Goal: Task Accomplishment & Management: Manage account settings

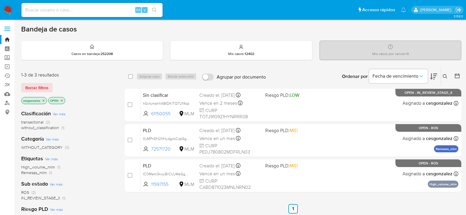
click at [67, 14] on div "Alt s" at bounding box center [91, 10] width 141 height 14
click at [63, 11] on input at bounding box center [91, 10] width 141 height 8
paste input "2482132271"
type input "2482132271"
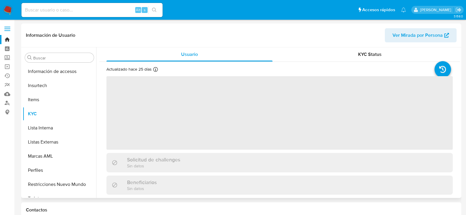
scroll to position [249, 0]
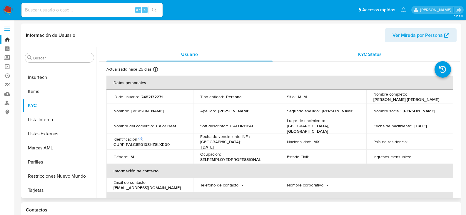
select select "10"
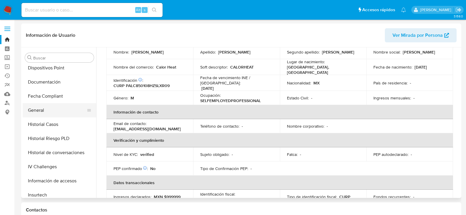
scroll to position [102, 0]
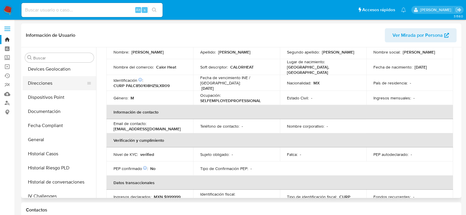
click at [50, 85] on button "Direcciones" at bounding box center [57, 83] width 69 height 14
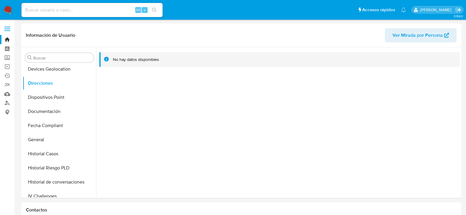
click at [86, 7] on input at bounding box center [91, 10] width 141 height 8
paste input "2430685641"
type input "2430685641"
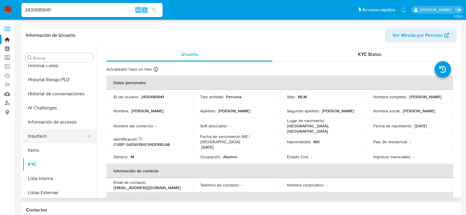
select select "10"
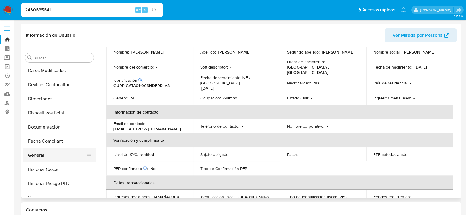
scroll to position [43, 0]
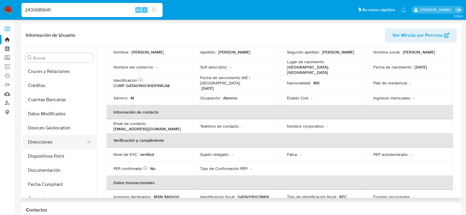
click at [45, 143] on button "Direcciones" at bounding box center [57, 142] width 69 height 14
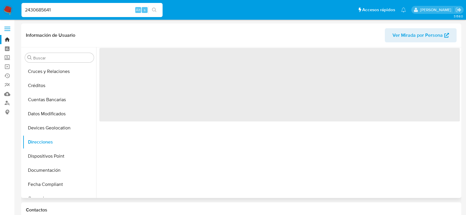
scroll to position [0, 0]
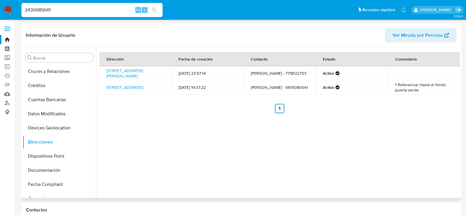
click at [292, 75] on td "Alejandro Garcia - 7718122753" at bounding box center [280, 73] width 72 height 14
click at [292, 74] on td "Alejandro Garcia - 7718122753" at bounding box center [280, 73] width 72 height 14
copy td "7718122753"
click at [72, 5] on div "2430685641 Alt s" at bounding box center [91, 10] width 141 height 14
click at [70, 9] on input "2430685641" at bounding box center [91, 10] width 141 height 8
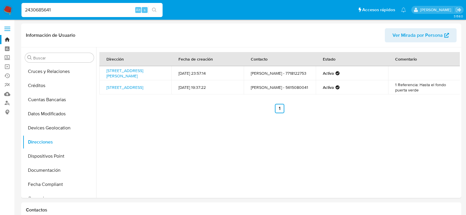
click at [70, 9] on input "2430685641" at bounding box center [91, 10] width 141 height 8
paste input "378987004"
type input "2378987004"
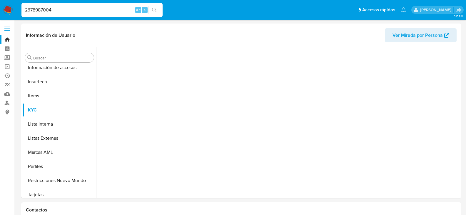
scroll to position [249, 0]
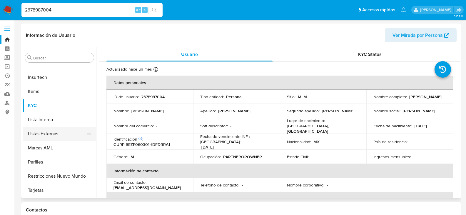
select select "10"
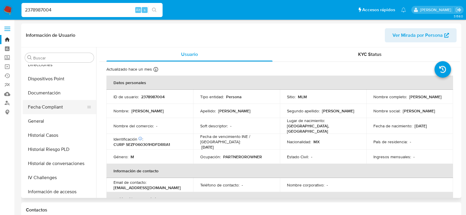
scroll to position [102, 0]
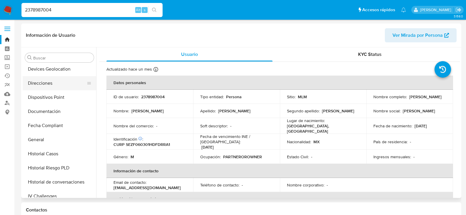
click at [56, 85] on button "Direcciones" at bounding box center [57, 83] width 69 height 14
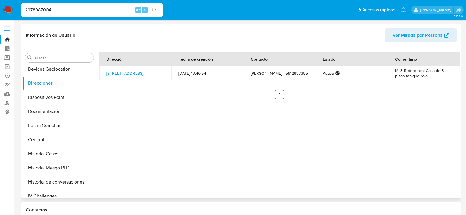
click at [270, 77] on td "Fernando sedano - 5612937355" at bounding box center [280, 73] width 72 height 14
copy td "5612937355"
click at [102, 13] on input "2378987004" at bounding box center [91, 10] width 141 height 8
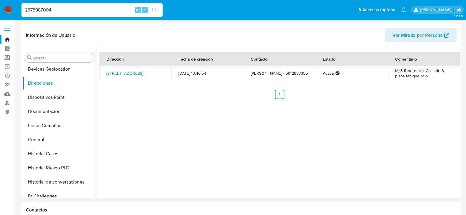
paste input "787634172"
type input "787634172"
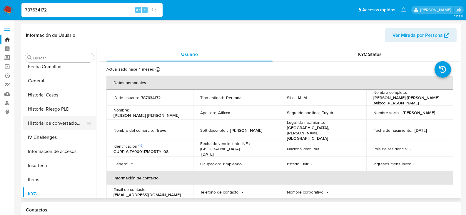
select select "10"
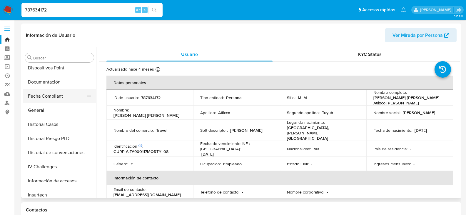
scroll to position [72, 0]
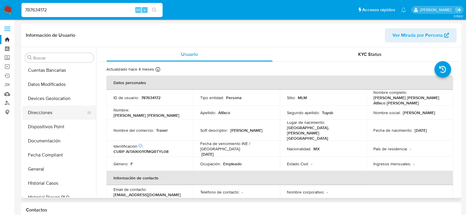
click at [44, 108] on button "Direcciones" at bounding box center [57, 113] width 69 height 14
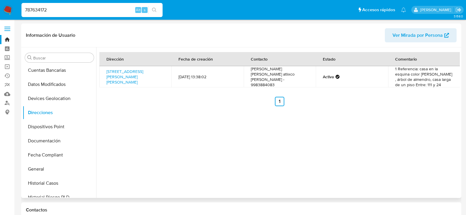
click at [263, 80] on td "maria Alejandra atlixco tuyub - 9983884083" at bounding box center [280, 76] width 72 height 21
copy td "9983884083"
click at [92, 8] on input "787634172" at bounding box center [91, 10] width 141 height 8
click at [93, 9] on input "787634172" at bounding box center [91, 10] width 141 height 8
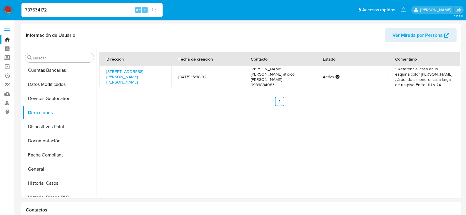
click at [84, 15] on div "787634172 Alt s" at bounding box center [91, 10] width 141 height 14
click at [84, 11] on input "787634172" at bounding box center [91, 10] width 141 height 8
paste input "1297185198"
type input "1297185198"
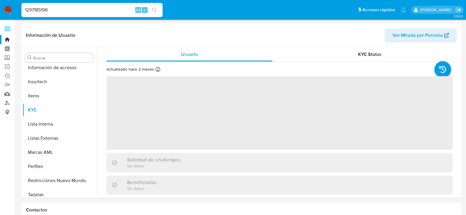
scroll to position [249, 0]
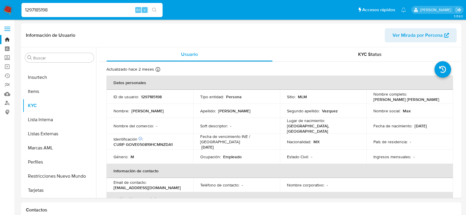
select select "10"
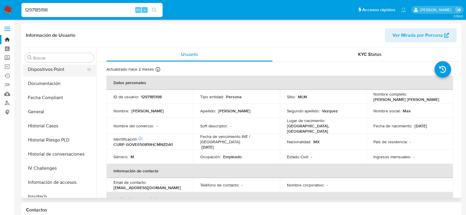
scroll to position [102, 0]
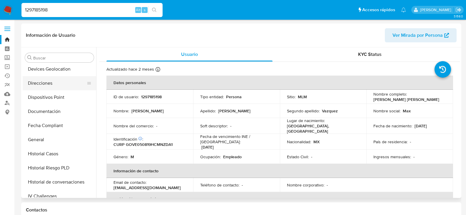
click at [51, 86] on button "Direcciones" at bounding box center [57, 83] width 69 height 14
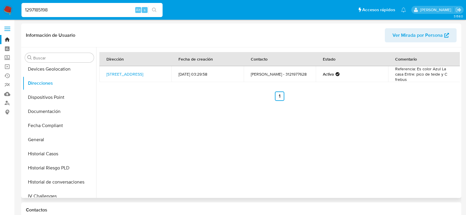
click at [260, 78] on td "Max González Vazquez - 3121977628" at bounding box center [280, 74] width 72 height 16
copy td "3121977628"
click at [64, 12] on input "1297185198" at bounding box center [91, 10] width 141 height 8
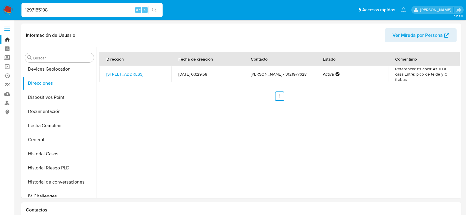
click at [64, 12] on input "1297185198" at bounding box center [91, 10] width 141 height 8
paste input "devante@pagoscorporativos.com"
type input "devante@pagoscorporativos.com"
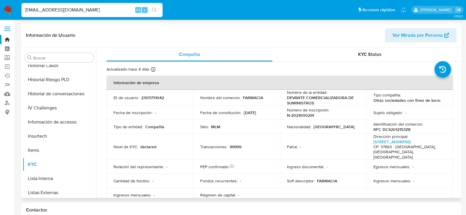
select select "10"
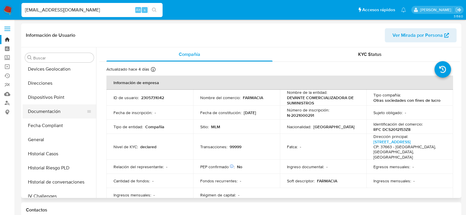
scroll to position [72, 0]
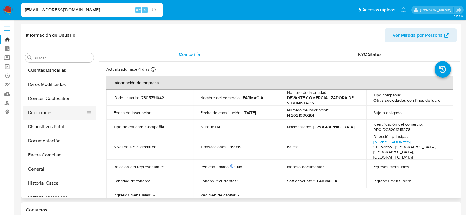
click at [56, 109] on button "Direcciones" at bounding box center [57, 113] width 69 height 14
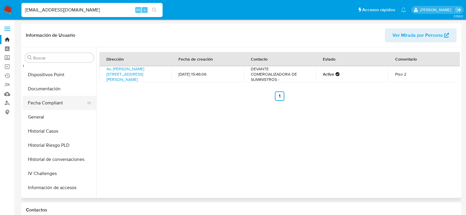
scroll to position [190, 0]
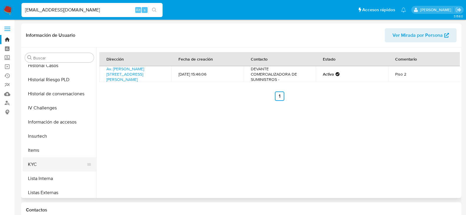
click at [47, 165] on button "KYC" at bounding box center [57, 164] width 69 height 14
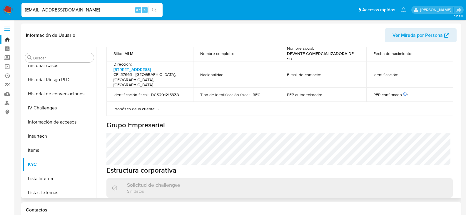
scroll to position [235, 0]
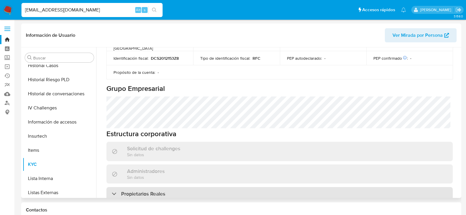
click at [152, 191] on h3 "Propietarios Reales" at bounding box center [143, 194] width 44 height 6
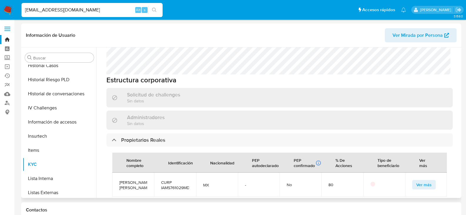
scroll to position [294, 0]
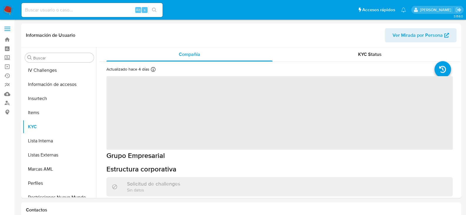
scroll to position [249, 0]
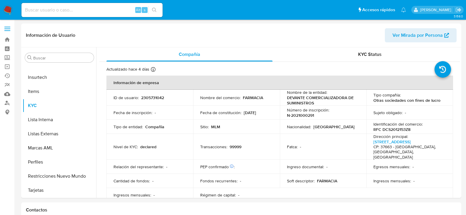
select select "10"
click at [9, 11] on img at bounding box center [8, 10] width 10 height 10
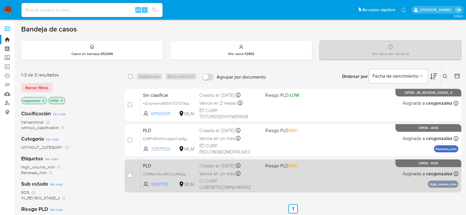
click at [254, 178] on span "CURP CABD871023MNLNRN02" at bounding box center [230, 184] width 61 height 13
click at [265, 176] on div "PLD IC0Mem3kwjiBrCUyMaGgUVvc 11597155 MLM Riesgo PLD: MID Creado el: 12/08/2025…" at bounding box center [300, 176] width 318 height 30
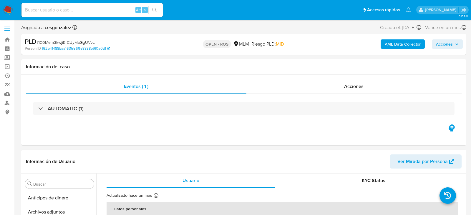
select select "10"
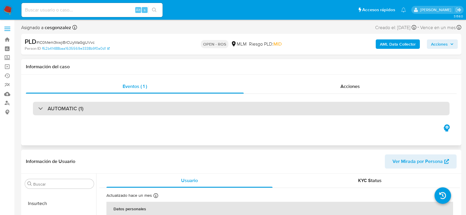
click at [100, 103] on div "AUTOMATIC (1)" at bounding box center [241, 109] width 417 height 14
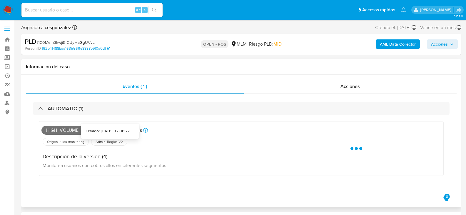
click at [146, 130] on icon at bounding box center [145, 130] width 5 height 5
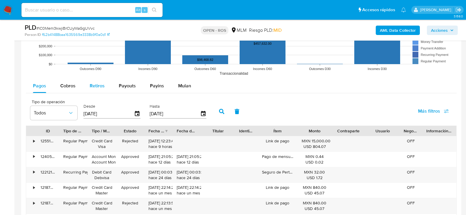
scroll to position [647, 0]
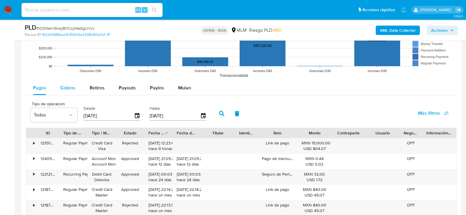
click at [70, 87] on span "Cobros" at bounding box center [67, 87] width 15 height 7
select select "10"
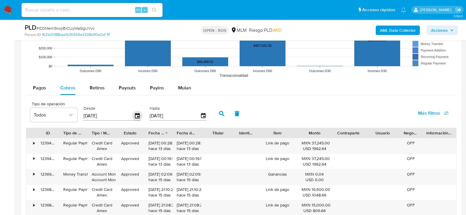
click at [140, 116] on icon "button" at bounding box center [137, 116] width 10 height 10
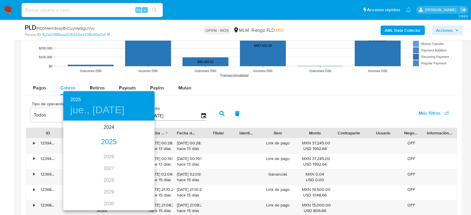
click at [103, 143] on div "2025" at bounding box center [108, 142] width 91 height 12
click at [79, 175] on div "jul." at bounding box center [78, 177] width 30 height 22
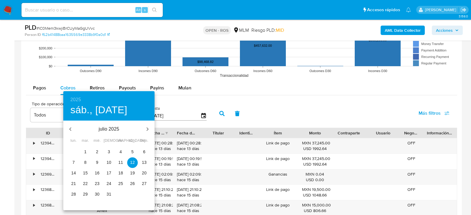
click at [87, 150] on span "1" at bounding box center [85, 152] width 11 height 6
type input "[DATE]"
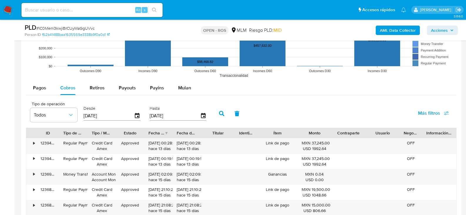
click at [159, 115] on input "[DATE]" at bounding box center [175, 115] width 51 height 9
click at [222, 115] on icon "button" at bounding box center [221, 113] width 5 height 5
click at [205, 115] on icon "button" at bounding box center [203, 116] width 10 height 10
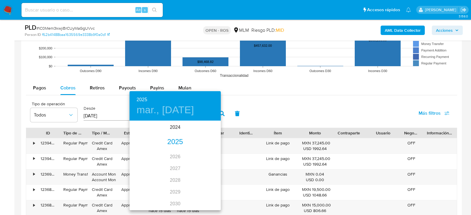
click at [177, 143] on div "2025" at bounding box center [174, 142] width 91 height 12
click at [146, 177] on div "jul." at bounding box center [144, 177] width 30 height 22
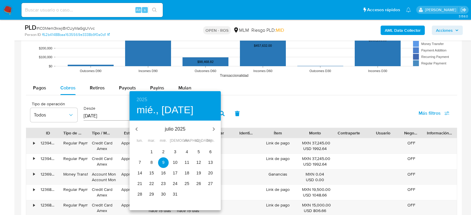
click at [174, 194] on p "31" at bounding box center [175, 194] width 5 height 6
type input "31/07/2025"
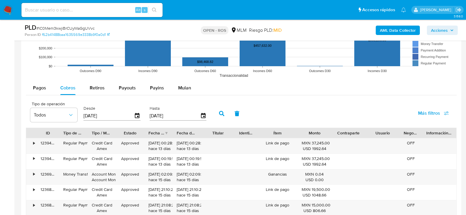
click at [218, 113] on button "button" at bounding box center [221, 114] width 15 height 14
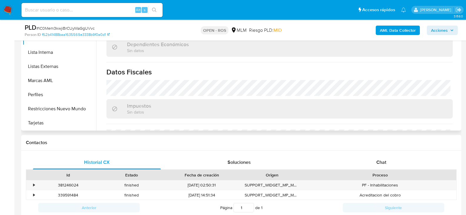
scroll to position [364, 0]
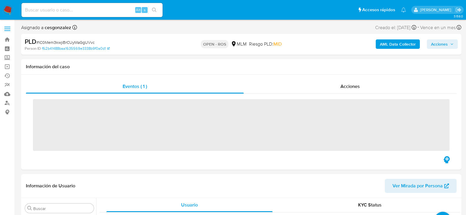
scroll to position [249, 0]
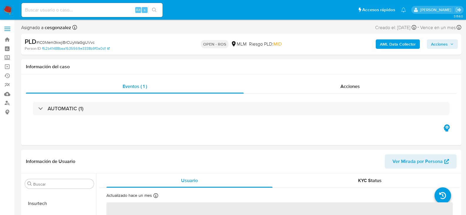
click at [79, 44] on span "# IC0Mem3kwjiBrCUyMaGgUVvc" at bounding box center [65, 42] width 58 height 6
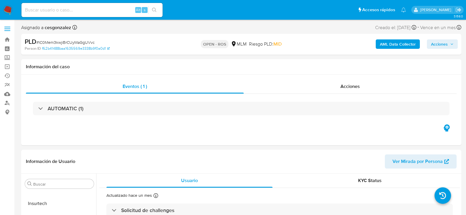
click at [79, 44] on span "# IC0Mem3kwjiBrCUyMaGgUVvc" at bounding box center [65, 42] width 58 height 6
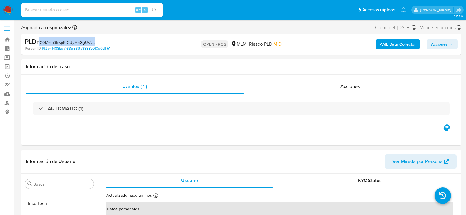
copy span "IC0Mem3kwjiBrCUyMaGgUVvc"
select select "10"
click at [341, 86] on div "Acciones" at bounding box center [350, 86] width 213 height 14
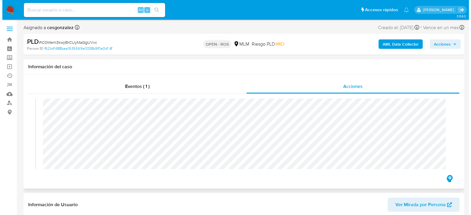
scroll to position [147, 0]
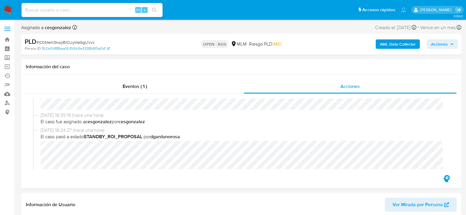
click at [450, 44] on span "Acciones" at bounding box center [442, 44] width 23 height 8
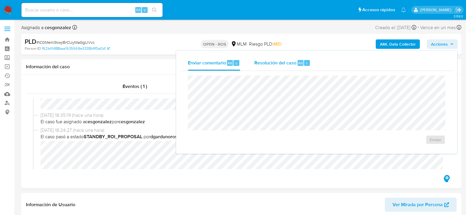
click at [276, 65] on span "Resolución del caso" at bounding box center [276, 62] width 42 height 7
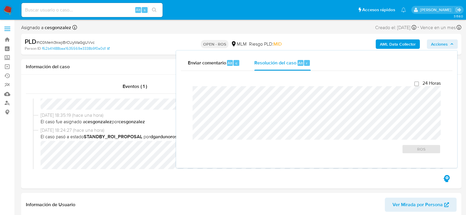
checkbox input "true"
click at [428, 151] on span "ROS" at bounding box center [421, 149] width 31 height 8
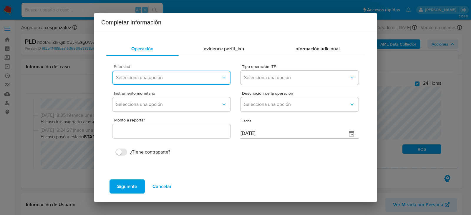
click at [208, 82] on button "Selecciona una opción" at bounding box center [171, 78] width 118 height 14
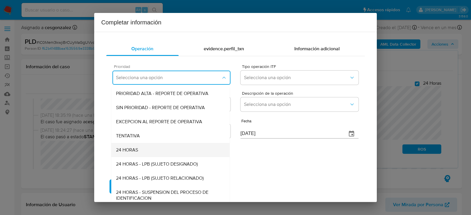
click at [139, 148] on div "24 HORAS" at bounding box center [170, 150] width 109 height 14
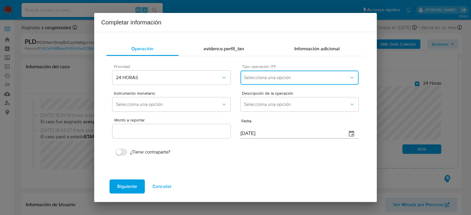
click at [278, 79] on span "Selecciona una opción" at bounding box center [296, 78] width 105 height 6
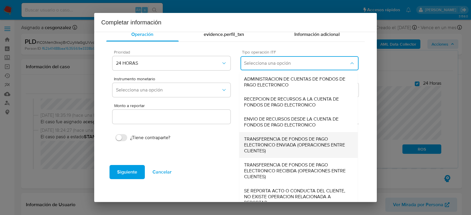
scroll to position [22, 0]
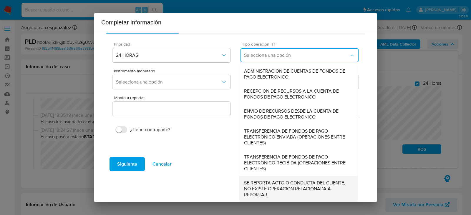
click at [270, 188] on span "SE REPORTA ACTO O CONDUCTA DEL CLIENTE, NO EXISTE OPERACION RELACIONADA A REPOR…" at bounding box center [298, 189] width 109 height 18
type input "0.00"
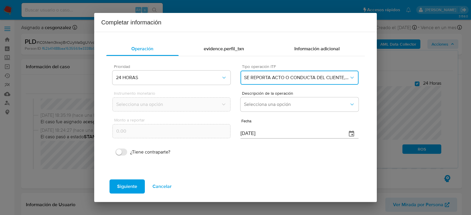
scroll to position [0, 0]
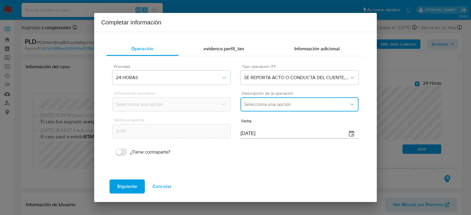
click at [267, 107] on span "Selecciona una opción" at bounding box center [296, 105] width 105 height 6
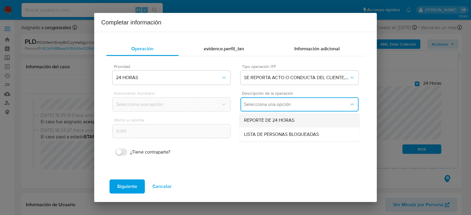
click at [260, 119] on span "REPORTE DE 24 HORAS" at bounding box center [269, 120] width 50 height 6
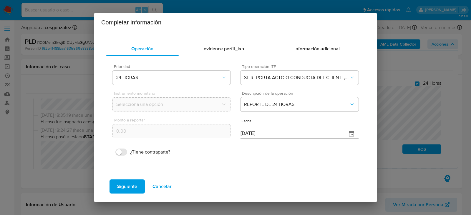
click at [244, 134] on input "[DATE]" at bounding box center [291, 133] width 102 height 9
click at [245, 134] on input "[DATE]" at bounding box center [291, 133] width 102 height 9
type input "[DATE]"
click at [122, 184] on span "Siguiente" at bounding box center [127, 186] width 20 height 13
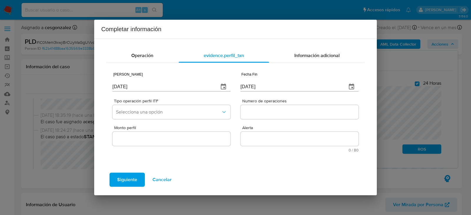
click at [150, 87] on input "[DATE]" at bounding box center [163, 86] width 102 height 9
click at [150, 87] on input "09/09/2025" at bounding box center [163, 86] width 102 height 9
type input "01/01/2025"
type input "[DATE]"
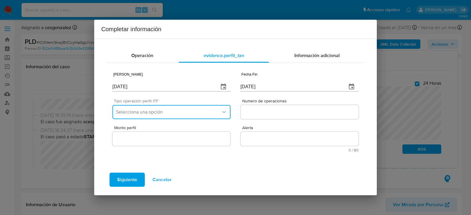
click at [152, 106] on button "Selecciona una opción" at bounding box center [171, 112] width 118 height 14
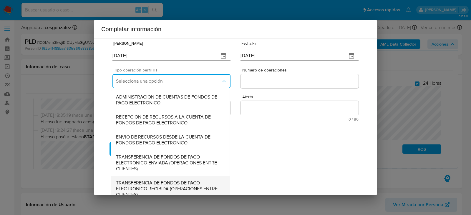
scroll to position [63, 0]
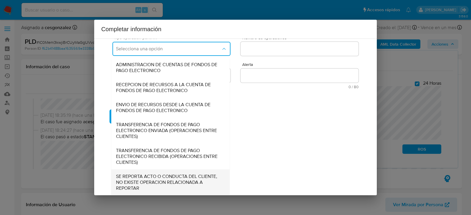
click at [150, 187] on span "SE REPORTA ACTO O CONDUCTA DEL CLIENTE, NO EXISTE OPERACION RELACIONADA A REPOR…" at bounding box center [170, 183] width 109 height 18
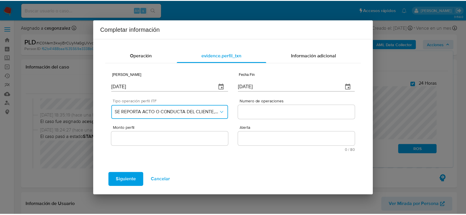
scroll to position [0, 0]
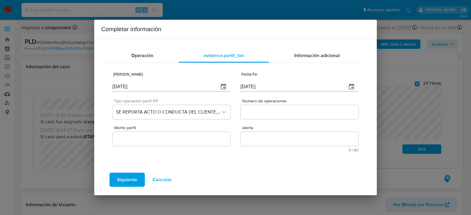
click at [265, 116] on div at bounding box center [299, 112] width 118 height 14
click at [251, 119] on div "Numero de operaciones" at bounding box center [299, 110] width 118 height 23
click at [254, 114] on input "Numero de operaciones" at bounding box center [299, 112] width 118 height 8
type input "0"
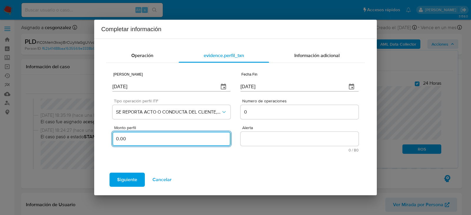
type input "0.00"
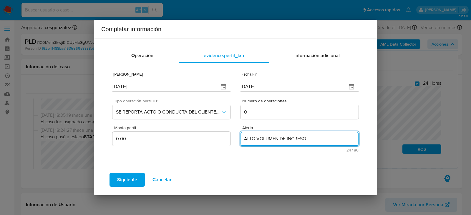
type textarea "ALTO VOLUMEN DE INGRESOS"
click at [129, 181] on span "Siguiente" at bounding box center [127, 179] width 20 height 13
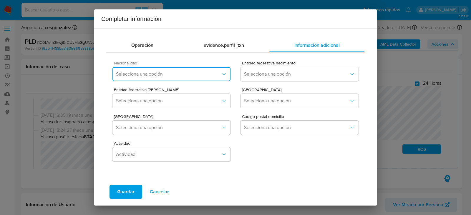
click at [197, 77] on button "Selecciona una opción" at bounding box center [171, 74] width 118 height 14
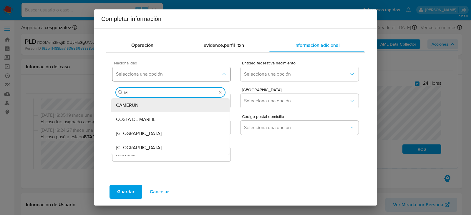
type input "ME"
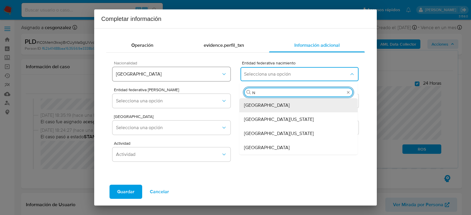
type input "NU"
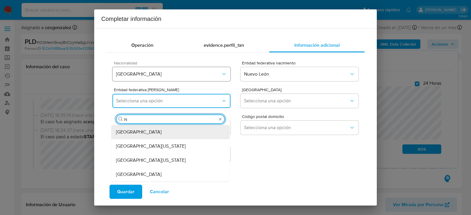
type input "NU"
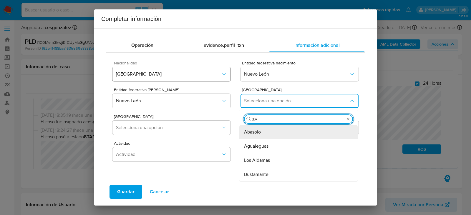
type input "SAN"
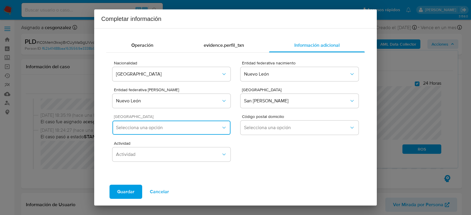
click at [178, 125] on span "Selecciona una opción" at bounding box center [168, 128] width 105 height 6
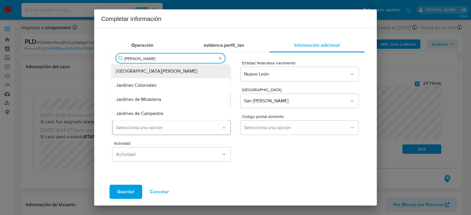
type input "JAR"
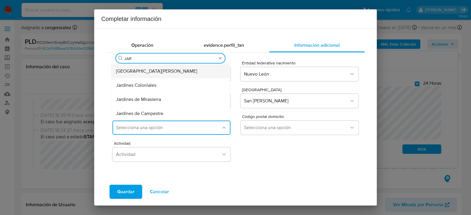
click at [164, 74] on div "Jardines Del Valle" at bounding box center [170, 71] width 109 height 14
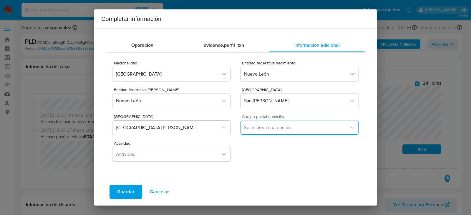
click at [280, 129] on span "Selecciona una opción" at bounding box center [296, 128] width 105 height 6
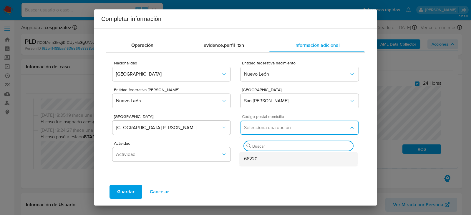
click at [257, 159] on div "66220" at bounding box center [298, 159] width 109 height 14
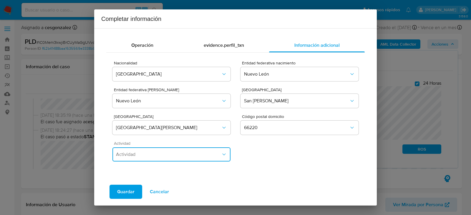
click at [201, 159] on button "Actividad" at bounding box center [171, 154] width 118 height 14
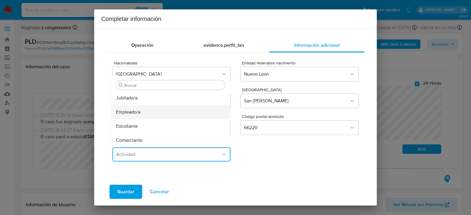
click at [143, 114] on div "Empleado/a" at bounding box center [170, 112] width 109 height 14
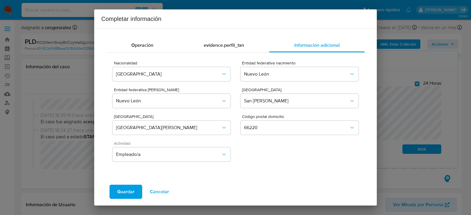
click at [130, 189] on span "Guardar" at bounding box center [125, 191] width 17 height 13
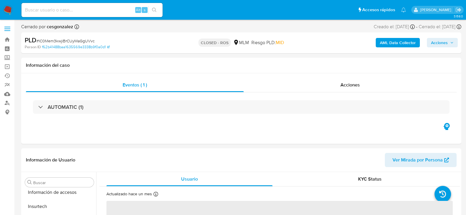
scroll to position [249, 0]
select select "10"
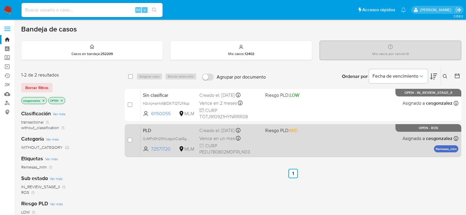
click at [215, 138] on span "Vence en un mes" at bounding box center [218, 138] width 36 height 6
click at [224, 144] on span "CURP PEDJ780802MDFRLN03" at bounding box center [230, 149] width 61 height 13
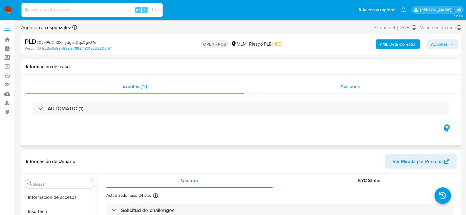
click at [364, 85] on div "Acciones" at bounding box center [350, 86] width 213 height 14
select select "10"
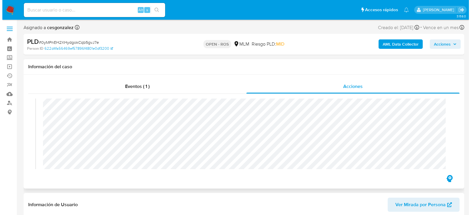
scroll to position [235, 0]
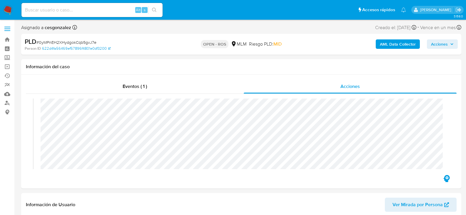
click at [442, 46] on span "Acciones" at bounding box center [439, 43] width 17 height 9
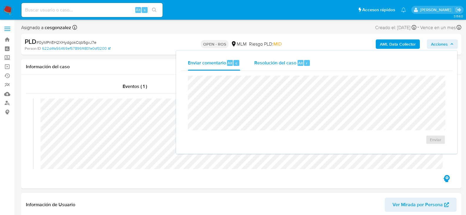
click at [286, 62] on span "Resolución del caso" at bounding box center [276, 62] width 42 height 7
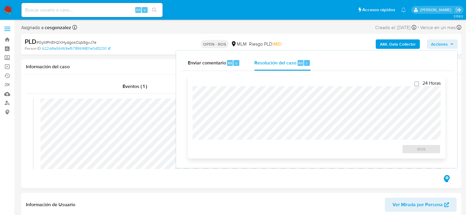
checkbox input "true"
click at [434, 150] on span "ROS" at bounding box center [421, 149] width 31 height 8
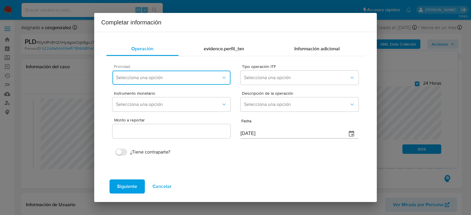
click at [205, 80] on span "Selecciona una opción" at bounding box center [168, 78] width 105 height 6
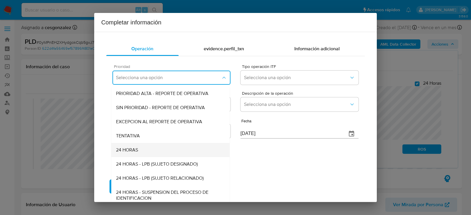
click at [156, 147] on div "24 HORAS" at bounding box center [170, 150] width 109 height 14
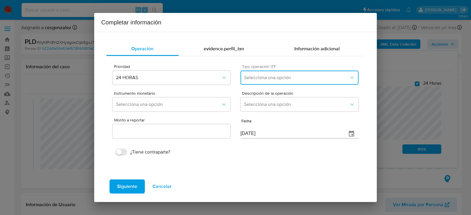
click at [263, 75] on span "Selecciona una opción" at bounding box center [296, 78] width 105 height 6
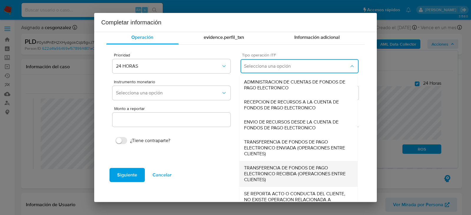
scroll to position [22, 0]
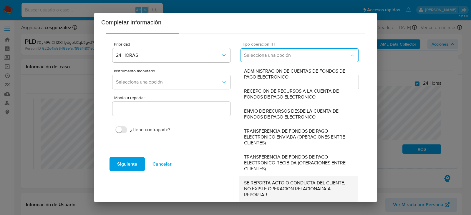
click at [276, 187] on span "SE REPORTA ACTO O CONDUCTA DEL CLIENTE, NO EXISTE OPERACION RELACIONADA A REPOR…" at bounding box center [298, 189] width 109 height 18
type input "0.00"
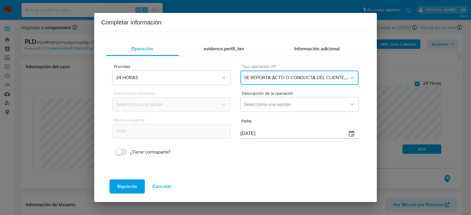
scroll to position [0, 0]
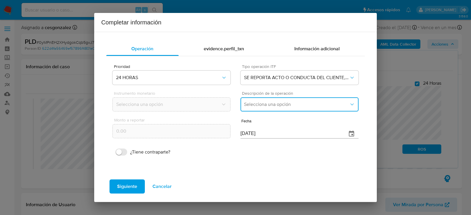
click at [265, 104] on span "Selecciona una opción" at bounding box center [296, 105] width 105 height 6
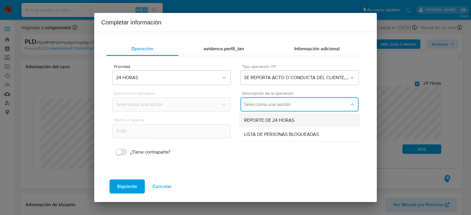
click at [265, 122] on span "REPORTE DE 24 HORAS" at bounding box center [269, 120] width 50 height 6
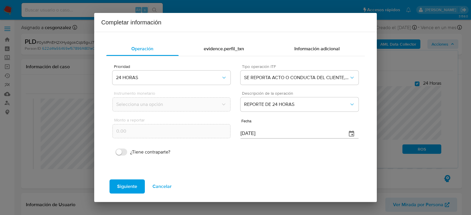
click at [257, 133] on input "[DATE]" at bounding box center [291, 133] width 102 height 9
type input "31/07/2025"
click at [127, 188] on span "Siguiente" at bounding box center [127, 186] width 20 height 13
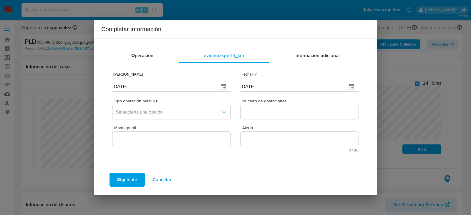
click at [124, 87] on input "[DATE]" at bounding box center [163, 86] width 102 height 9
type input "01/01/2025"
type input "01/07/2025"
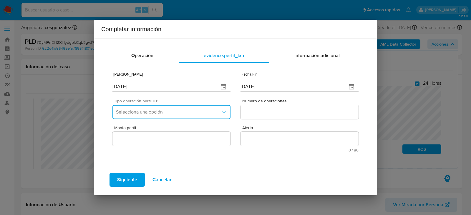
click at [217, 114] on span "Selecciona una opción" at bounding box center [168, 112] width 105 height 6
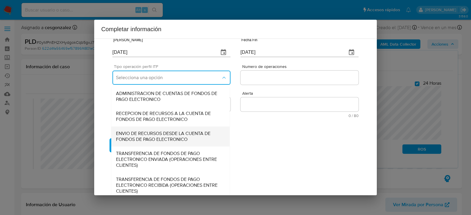
scroll to position [63, 0]
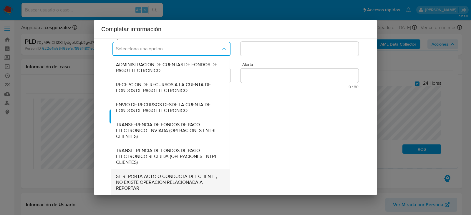
click at [177, 183] on span "SE REPORTA ACTO O CONDUCTA DEL CLIENTE, NO EXISTE OPERACION RELACIONADA A REPOR…" at bounding box center [170, 183] width 109 height 18
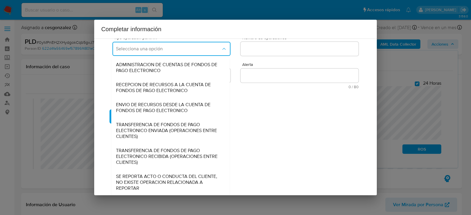
scroll to position [0, 0]
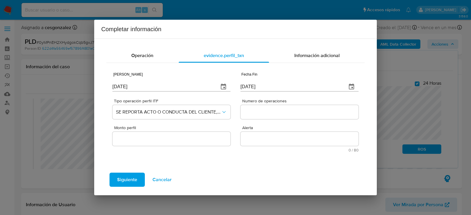
click at [276, 116] on div at bounding box center [299, 112] width 118 height 14
click at [280, 114] on input "Numero de operaciones" at bounding box center [299, 112] width 118 height 8
type input "0"
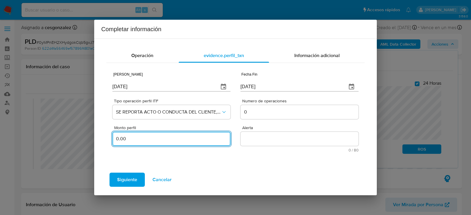
type input "0.00"
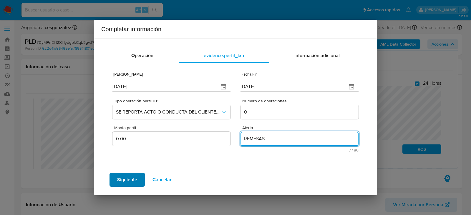
type textarea "REMESAS"
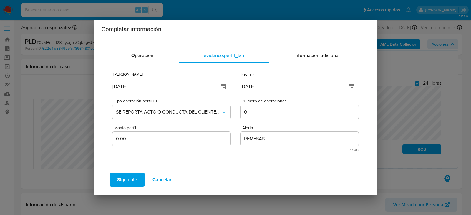
click at [126, 179] on span "Siguiente" at bounding box center [127, 179] width 20 height 13
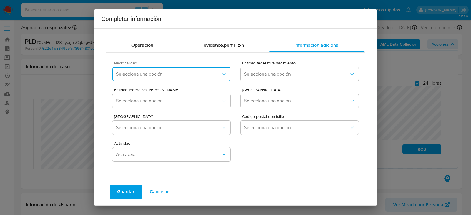
click at [180, 75] on span "Selecciona una opción" at bounding box center [168, 74] width 105 height 6
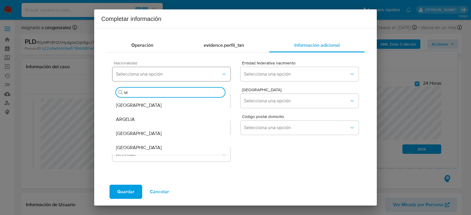
type input "ME"
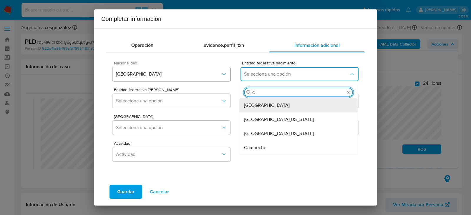
type input "CI"
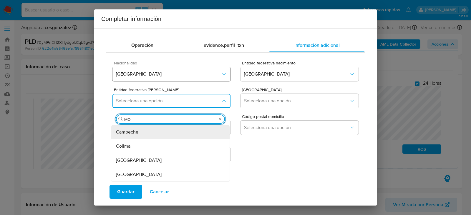
type input "MOR"
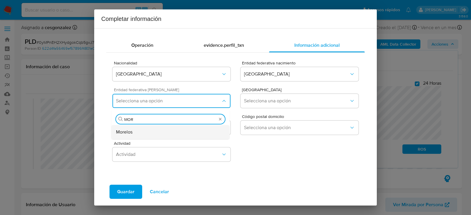
click at [177, 133] on div "Morelos" at bounding box center [170, 132] width 109 height 14
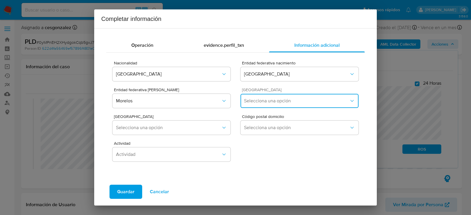
click at [286, 104] on button "Selecciona una opción" at bounding box center [299, 101] width 118 height 14
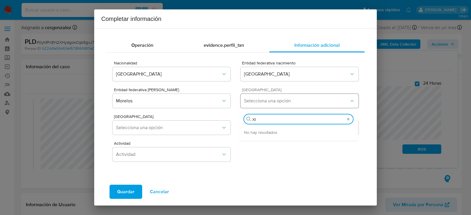
type input "X"
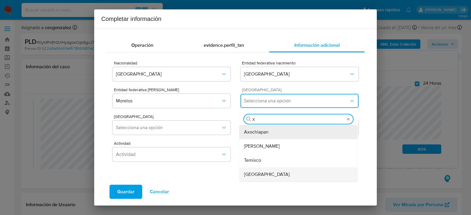
click at [260, 174] on span "Xochitepec" at bounding box center [267, 175] width 46 height 6
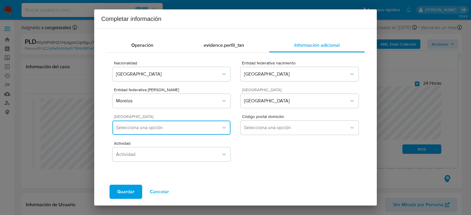
click at [195, 122] on button "Selecciona una opción" at bounding box center [171, 128] width 118 height 14
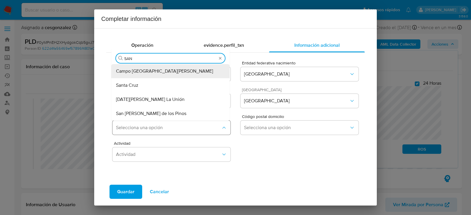
type input "SANT"
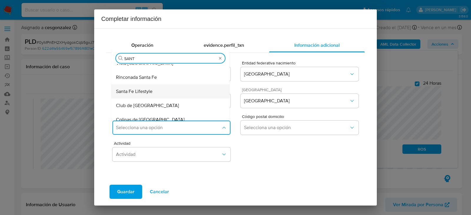
scroll to position [42, 0]
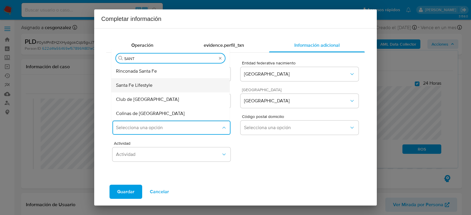
click at [161, 86] on div "Santa Fe Lifestyle" at bounding box center [170, 85] width 109 height 14
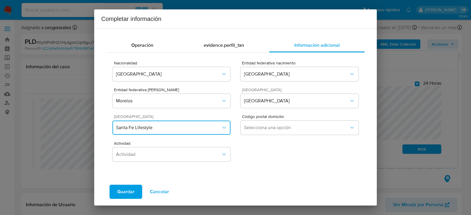
click at [194, 123] on button "Santa Fe Lifestyle" at bounding box center [171, 128] width 118 height 14
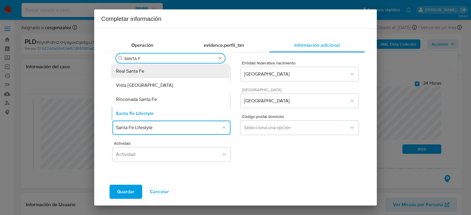
type input "SANTA FE"
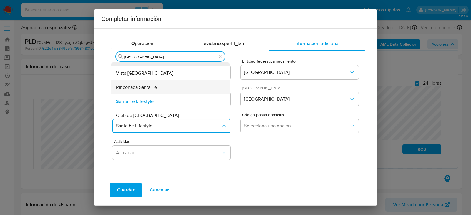
scroll to position [28, 0]
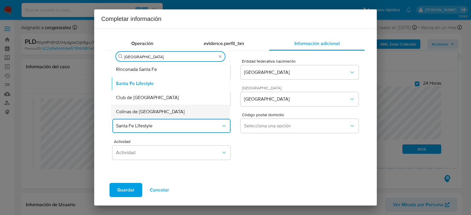
click at [162, 110] on div "Colinas de Santa Fe" at bounding box center [170, 112] width 109 height 14
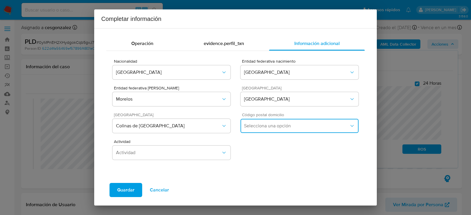
click at [259, 124] on span "Selecciona una opción" at bounding box center [296, 126] width 105 height 6
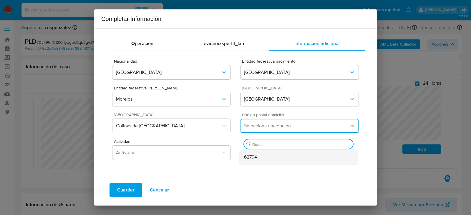
click at [256, 156] on div "62794" at bounding box center [298, 157] width 109 height 14
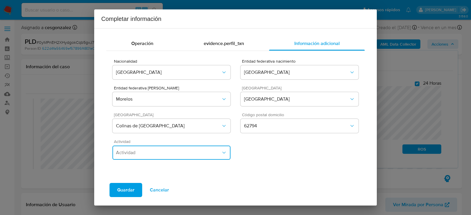
click at [192, 150] on span "Actividad" at bounding box center [168, 153] width 105 height 6
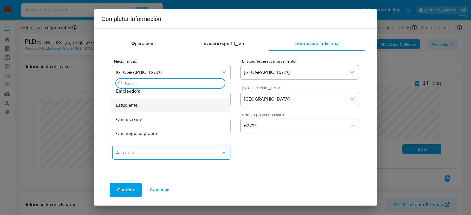
scroll to position [29, 0]
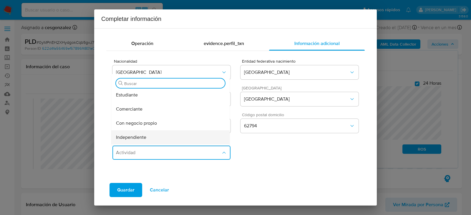
click at [143, 135] on span "Independiente" at bounding box center [131, 137] width 30 height 6
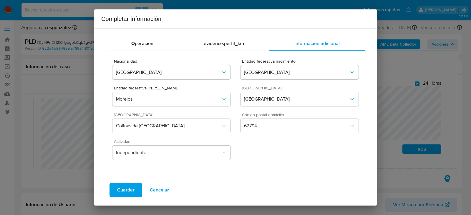
click at [136, 189] on button "Guardar" at bounding box center [125, 190] width 33 height 14
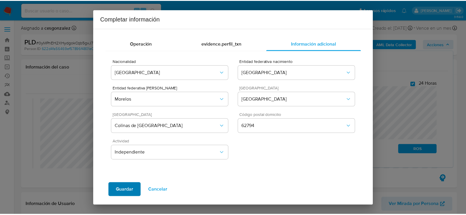
scroll to position [0, 0]
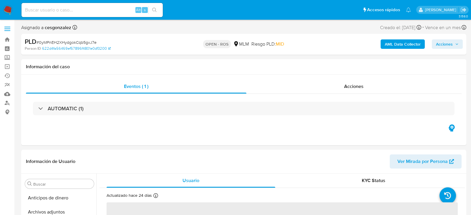
select select "10"
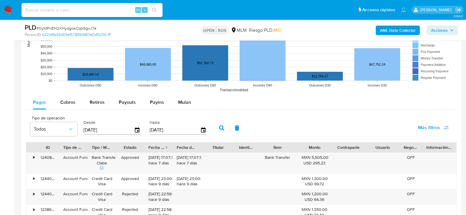
scroll to position [530, 0]
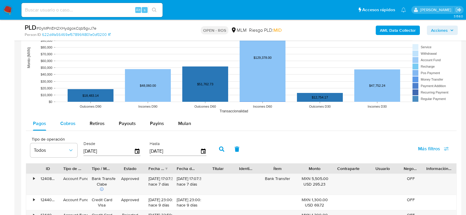
click at [63, 126] on span "Cobros" at bounding box center [67, 123] width 15 height 7
select select "10"
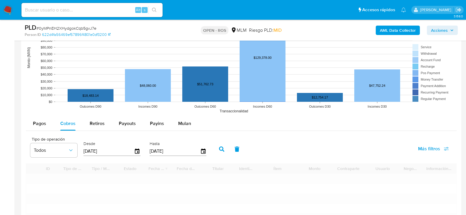
click at [141, 151] on div "Desde [DATE]" at bounding box center [113, 149] width 62 height 24
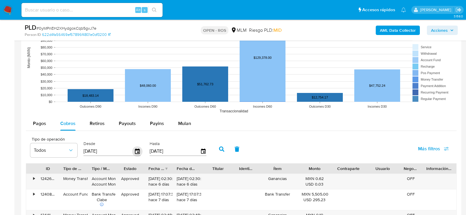
click at [140, 151] on icon "button" at bounding box center [137, 151] width 10 height 10
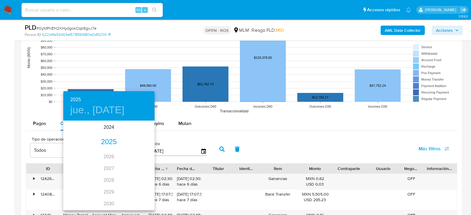
click at [109, 142] on div "2025" at bounding box center [108, 142] width 91 height 12
click at [79, 174] on div "[DATE]." at bounding box center [78, 177] width 30 height 22
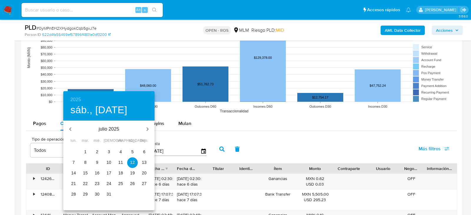
click at [87, 151] on span "1" at bounding box center [85, 152] width 11 height 6
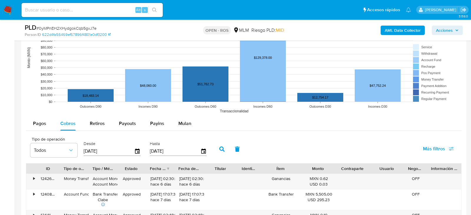
type input "[DATE]"
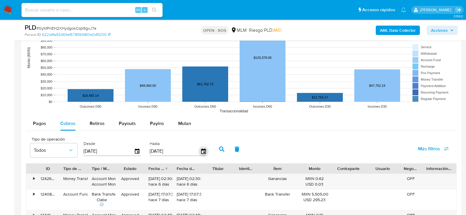
click at [200, 151] on icon "button" at bounding box center [203, 151] width 10 height 10
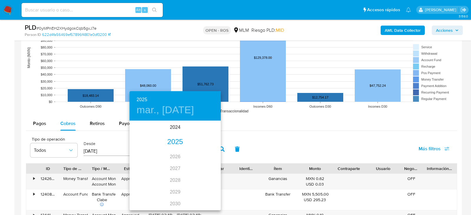
click at [173, 144] on div "2025" at bounding box center [174, 142] width 91 height 12
click at [140, 175] on div "jul." at bounding box center [144, 177] width 30 height 22
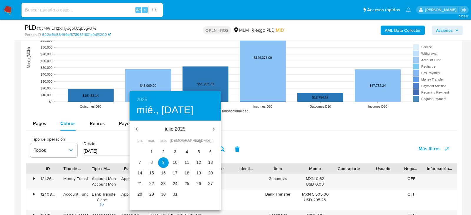
click at [175, 192] on p "31" at bounding box center [175, 194] width 5 height 6
type input "31/07/2025"
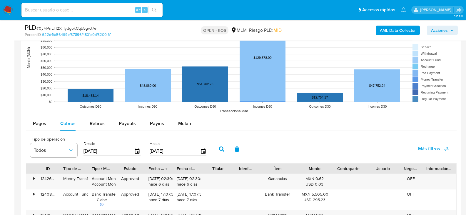
click at [225, 149] on button "button" at bounding box center [221, 149] width 15 height 14
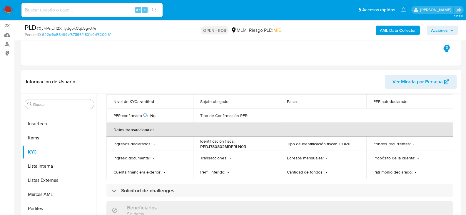
scroll to position [70, 0]
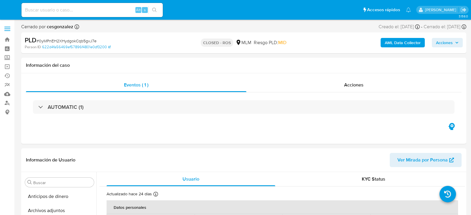
select select "10"
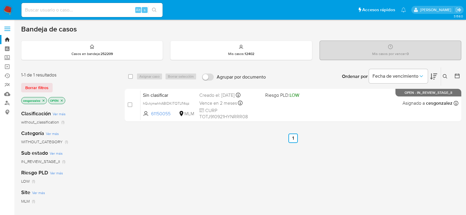
click at [57, 11] on input at bounding box center [91, 10] width 141 height 8
paste input "2010712760"
type input "2010712760"
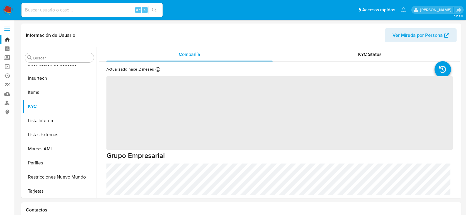
scroll to position [249, 0]
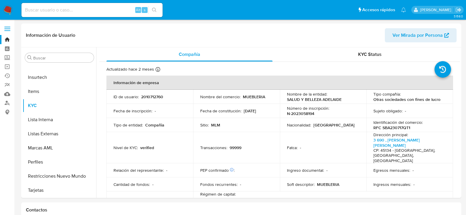
select select "10"
click at [87, 11] on input at bounding box center [91, 10] width 141 height 8
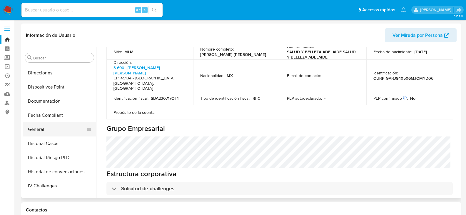
scroll to position [102, 0]
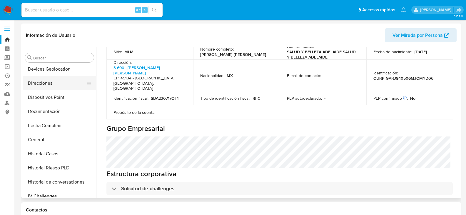
click at [46, 88] on button "Direcciones" at bounding box center [57, 83] width 69 height 14
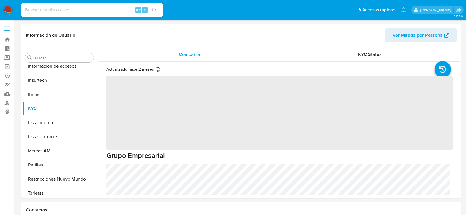
scroll to position [249, 0]
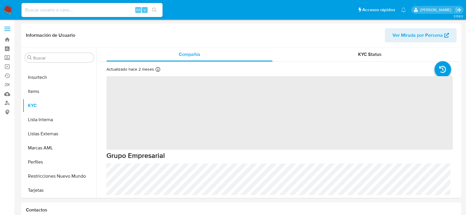
click at [104, 9] on input at bounding box center [91, 10] width 141 height 8
paste input "1u81pwfqWUNzqZs34wsWxnIZ"
type input "1u81pwfqWUNzqZs34wsWxnIZ"
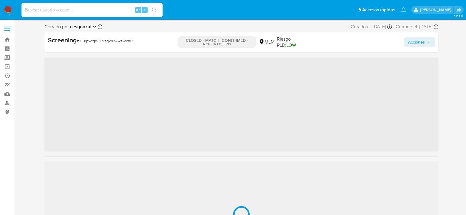
scroll to position [249, 0]
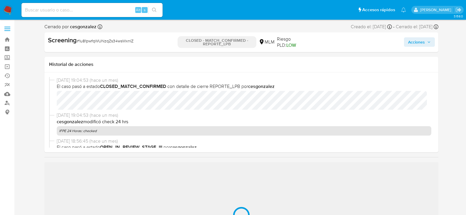
select select "10"
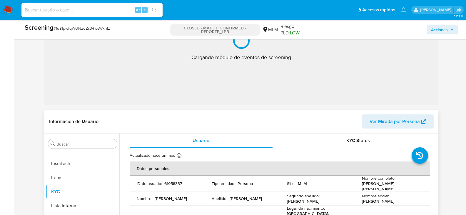
scroll to position [177, 0]
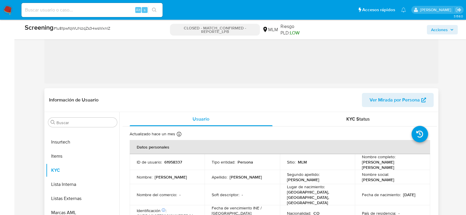
click at [174, 161] on p "61958337" at bounding box center [173, 161] width 18 height 5
copy p "61958337"
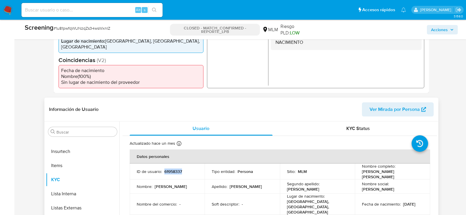
drag, startPoint x: 360, startPoint y: 173, endPoint x: 420, endPoint y: 174, distance: 59.7
click at [420, 174] on td "Nombre completo : [PERSON_NAME] [PERSON_NAME]" at bounding box center [392, 172] width 75 height 16
copy p "[PERSON_NAME] [PERSON_NAME]"
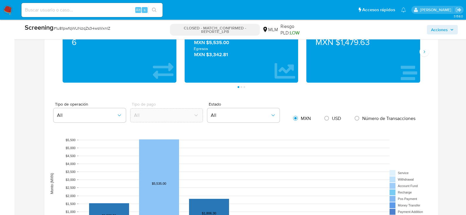
scroll to position [441, 0]
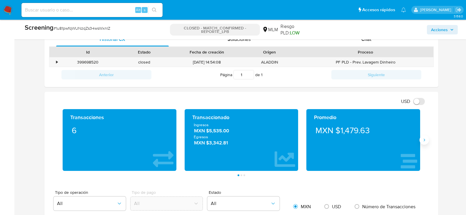
click at [428, 140] on button "Siguiente" at bounding box center [424, 139] width 9 height 9
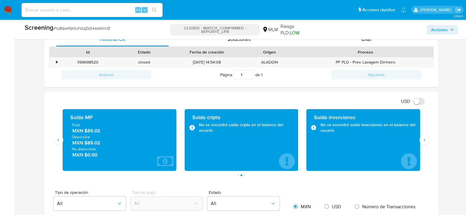
click at [94, 132] on span "MXN $85.02" at bounding box center [119, 131] width 95 height 7
